Goal: Task Accomplishment & Management: Use online tool/utility

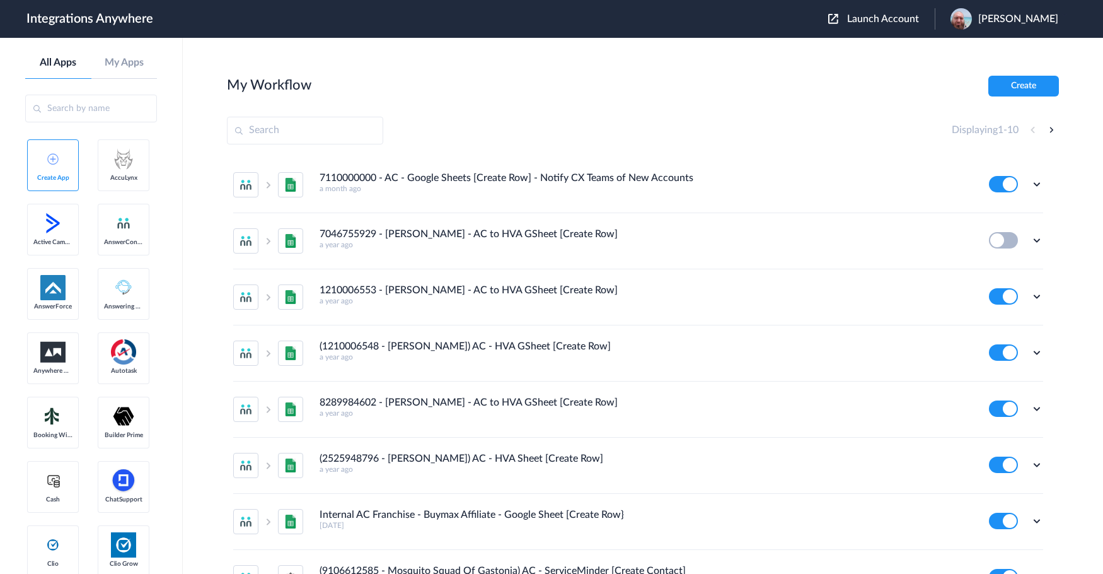
click at [887, 24] on button "Launch Account" at bounding box center [882, 19] width 107 height 12
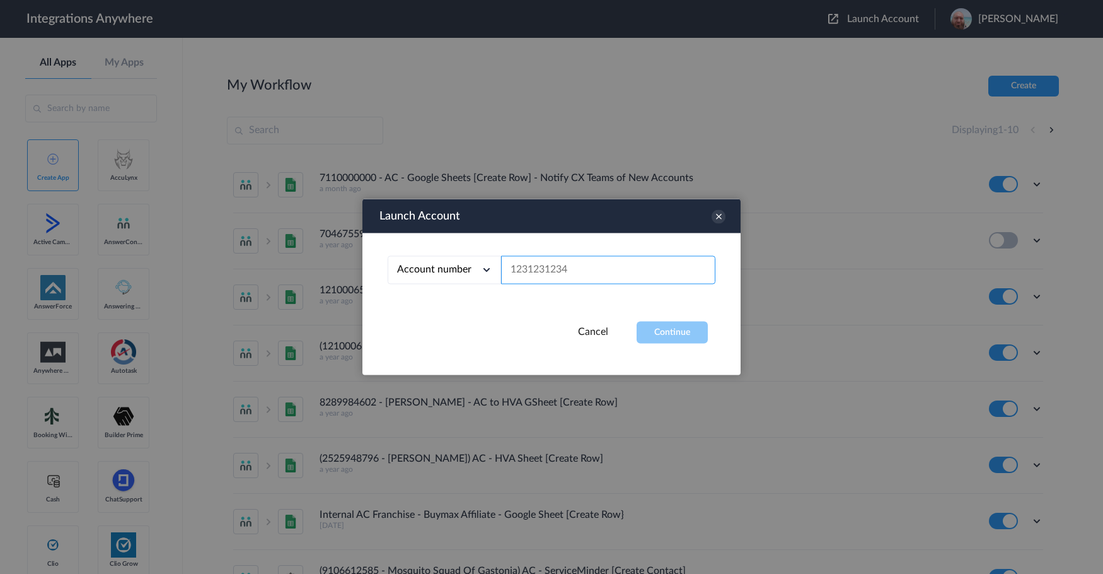
click at [551, 274] on input "text" at bounding box center [608, 270] width 214 height 28
paste input "2523167229"
type input "2523167229"
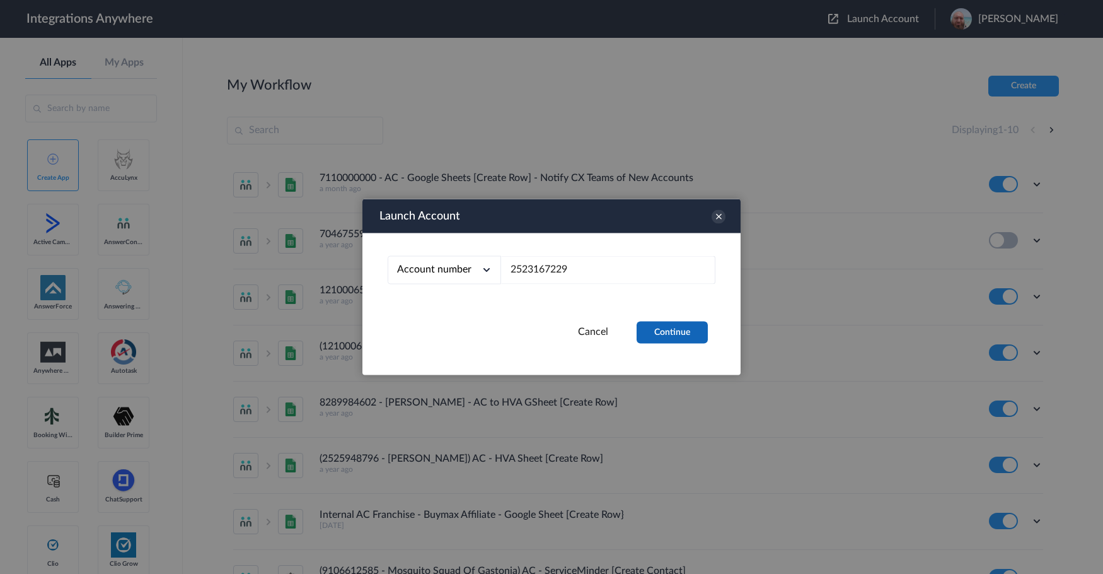
click at [666, 337] on button "Continue" at bounding box center [672, 333] width 71 height 22
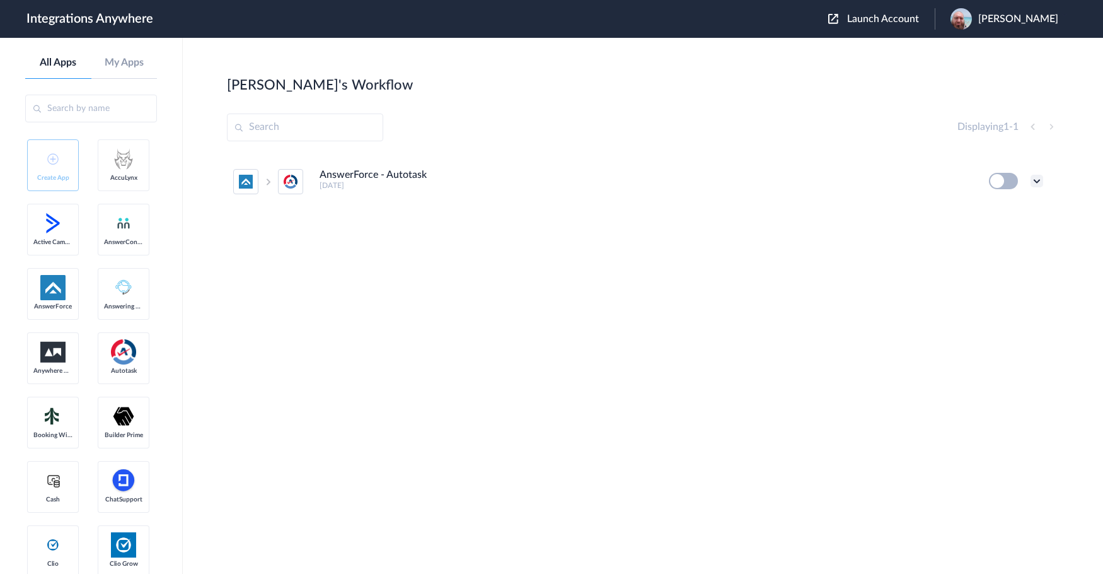
click at [1037, 180] on icon at bounding box center [1037, 181] width 13 height 13
click at [1006, 211] on li "Edit" at bounding box center [1003, 210] width 82 height 23
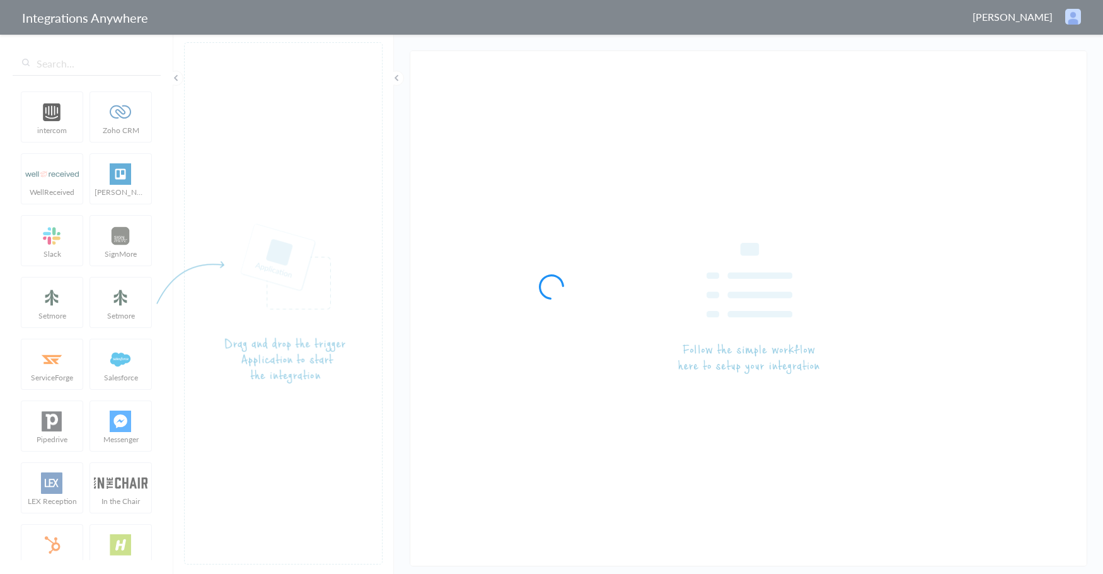
type input "AnswerForce - Autotask"
